Goal: Find specific page/section: Find specific page/section

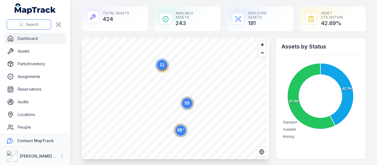
click at [33, 23] on span "Search" at bounding box center [32, 25] width 13 height 6
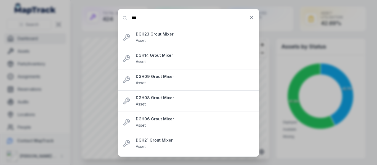
scroll to position [294, 0]
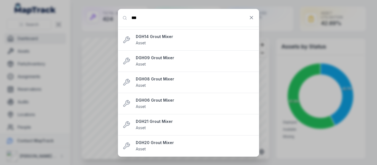
type input "***"
click at [85, 68] on div "Search for anything *** DGH27 Grout Mixer Asset DGH02 Grout Mixer Asset DGH16 G…" at bounding box center [188, 82] width 377 height 165
click at [253, 18] on icon at bounding box center [251, 18] width 6 height 6
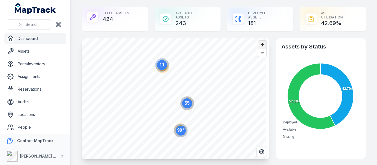
click at [258, 44] on span "Zoom in" at bounding box center [262, 45] width 8 height 8
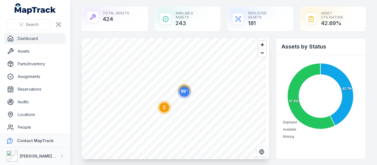
click at [184, 92] on text "99 +" at bounding box center [184, 91] width 7 height 5
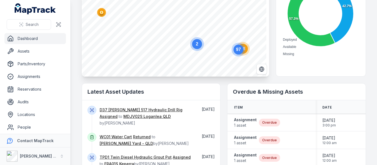
scroll to position [55, 0]
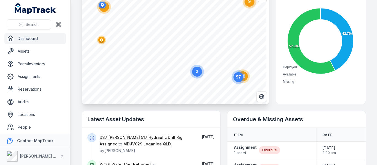
click at [238, 77] on text "97" at bounding box center [238, 77] width 5 height 5
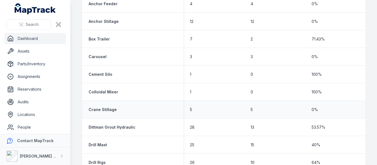
scroll to position [331, 0]
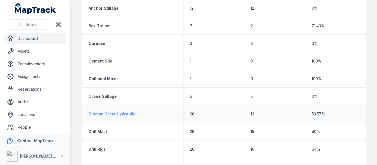
click at [130, 115] on strong "Dittman Grout Hydraulic" at bounding box center [111, 114] width 47 height 6
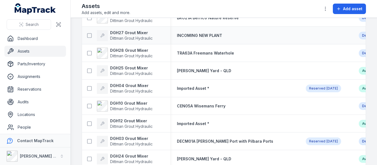
scroll to position [248, 0]
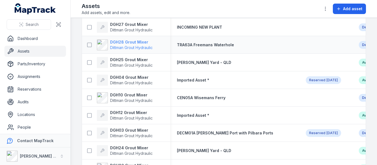
click at [124, 40] on strong "DGH28 Grout Mixer" at bounding box center [131, 42] width 42 height 6
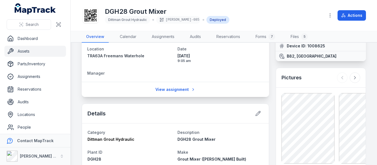
scroll to position [83, 0]
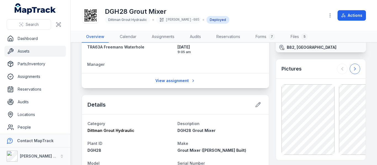
click at [354, 68] on button at bounding box center [354, 69] width 10 height 10
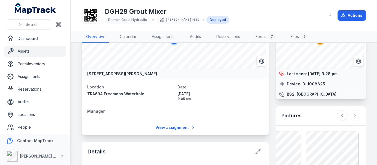
scroll to position [0, 0]
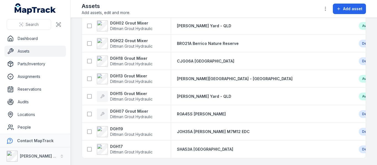
scroll to position [393, 0]
